Goal: Communication & Community: Answer question/provide support

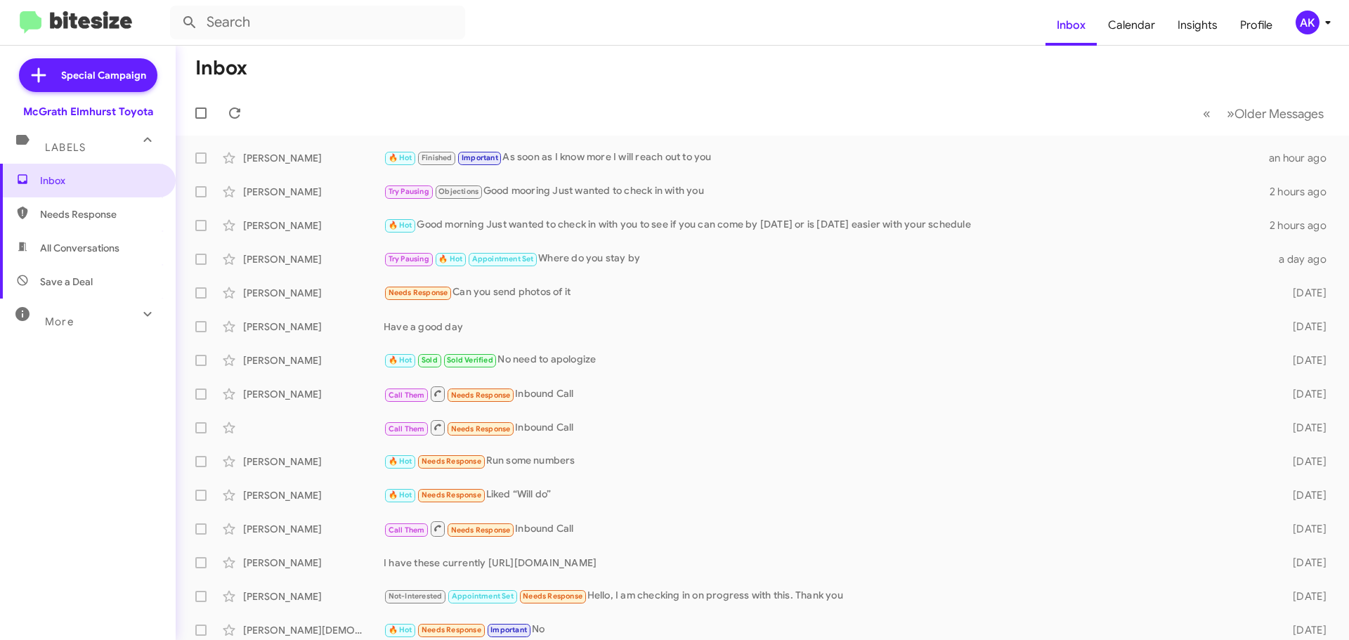
click at [86, 214] on span "Needs Response" at bounding box center [99, 214] width 119 height 14
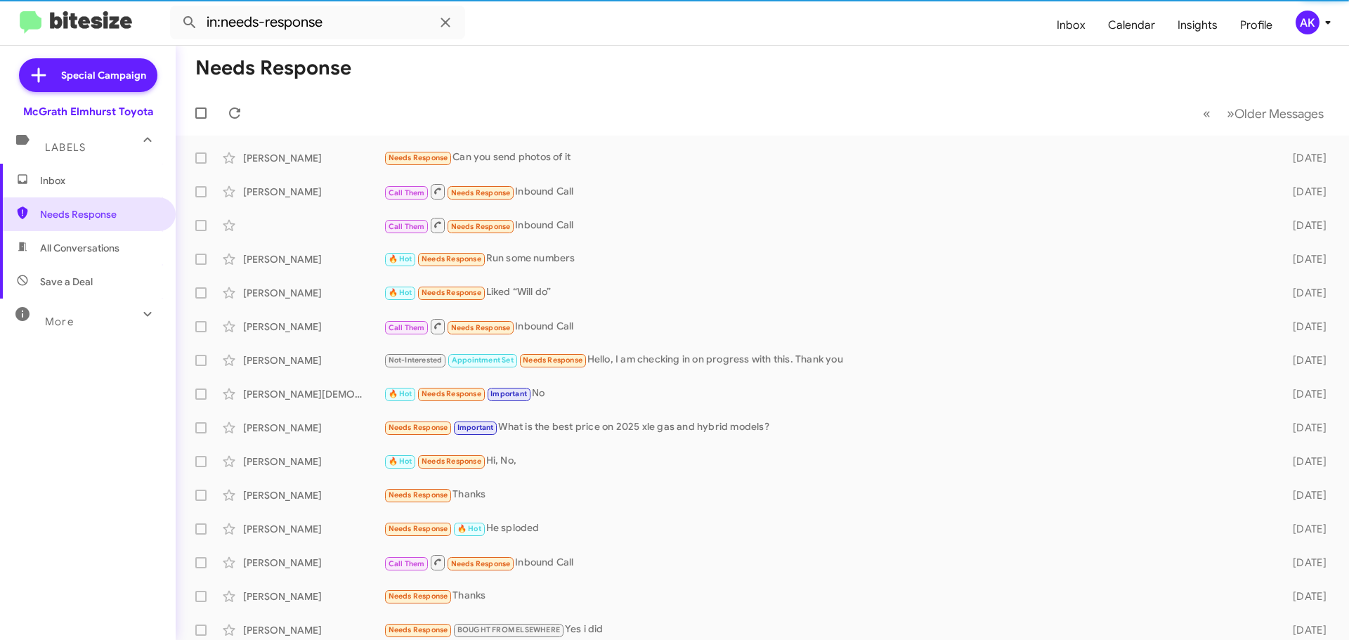
click at [73, 244] on span "All Conversations" at bounding box center [79, 248] width 79 height 14
type input "in:all-conversations"
